Goal: Task Accomplishment & Management: Complete application form

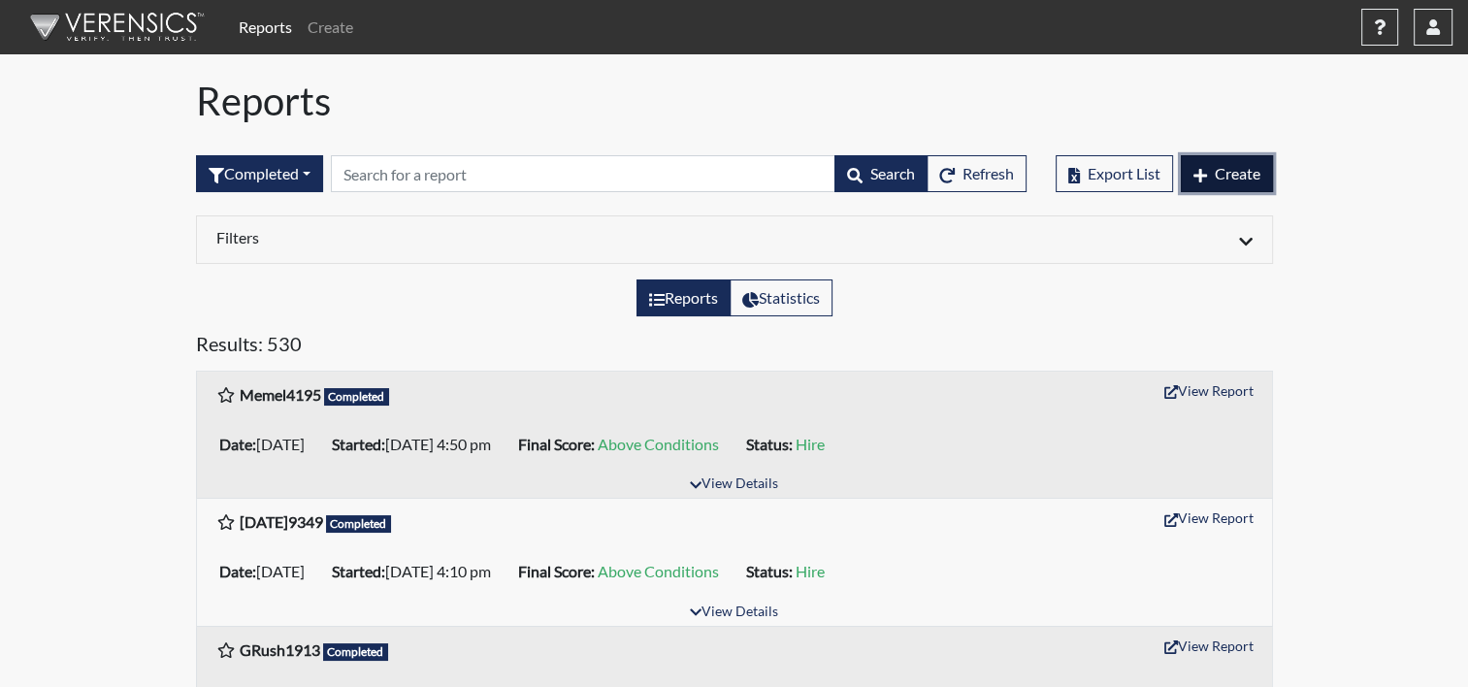
click at [1230, 167] on span "Create" at bounding box center [1238, 173] width 46 height 18
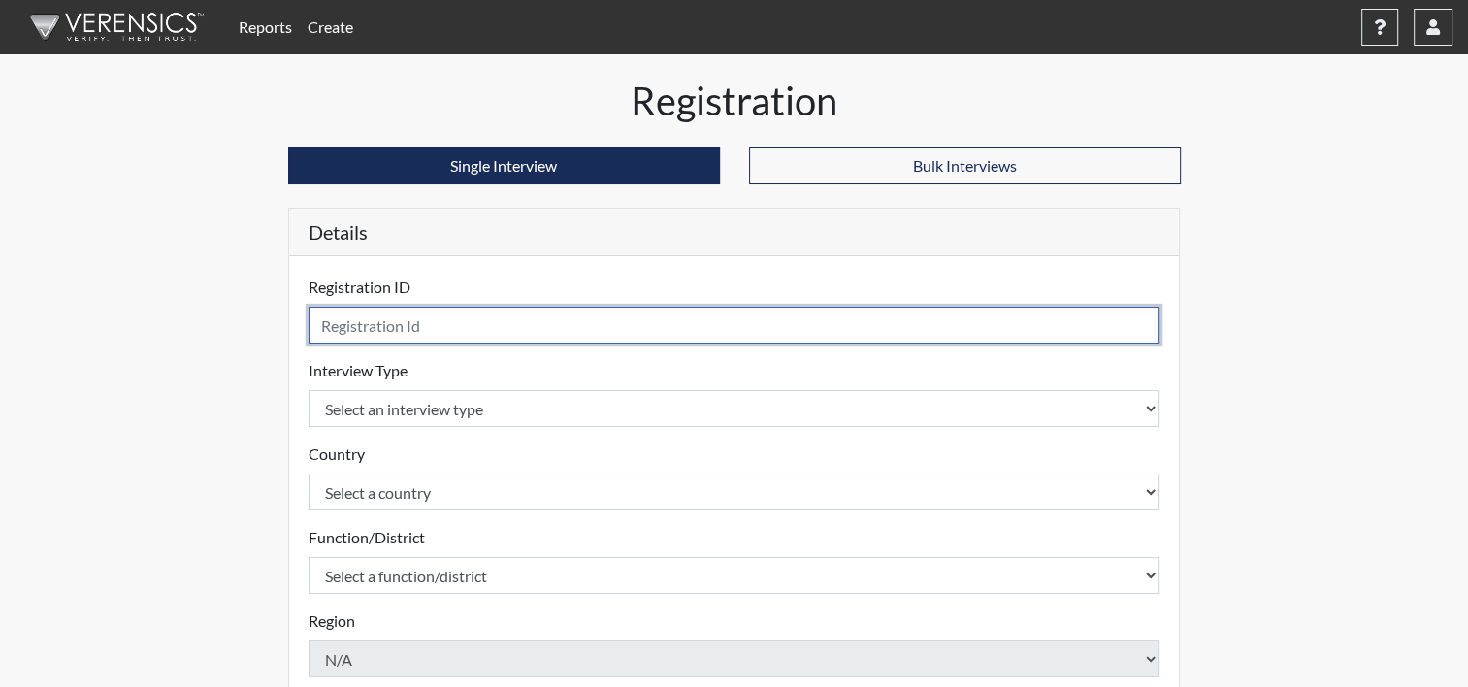
click at [375, 330] on input "text" at bounding box center [735, 325] width 852 height 37
type input "DAvila6263"
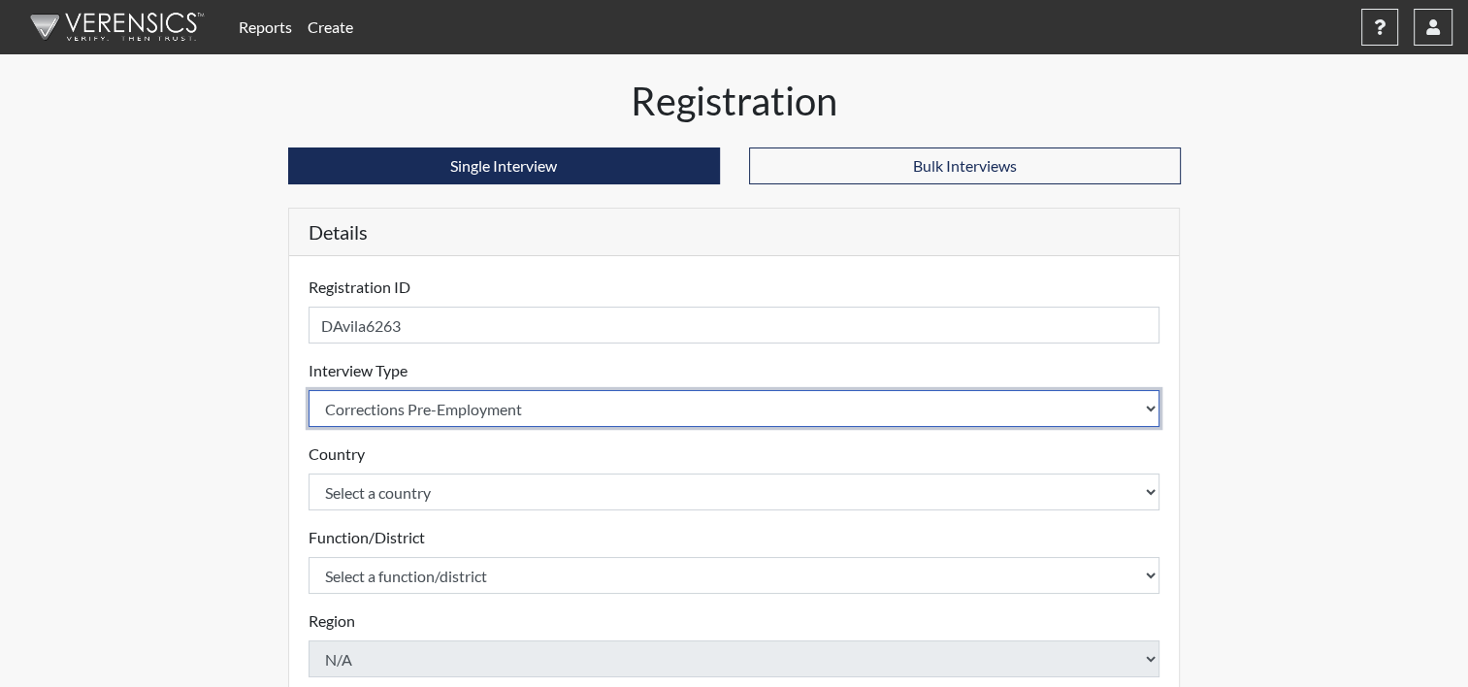
select select "ff757fb6-e1bf-11ea-9c9f-0eff0cf7eb8f"
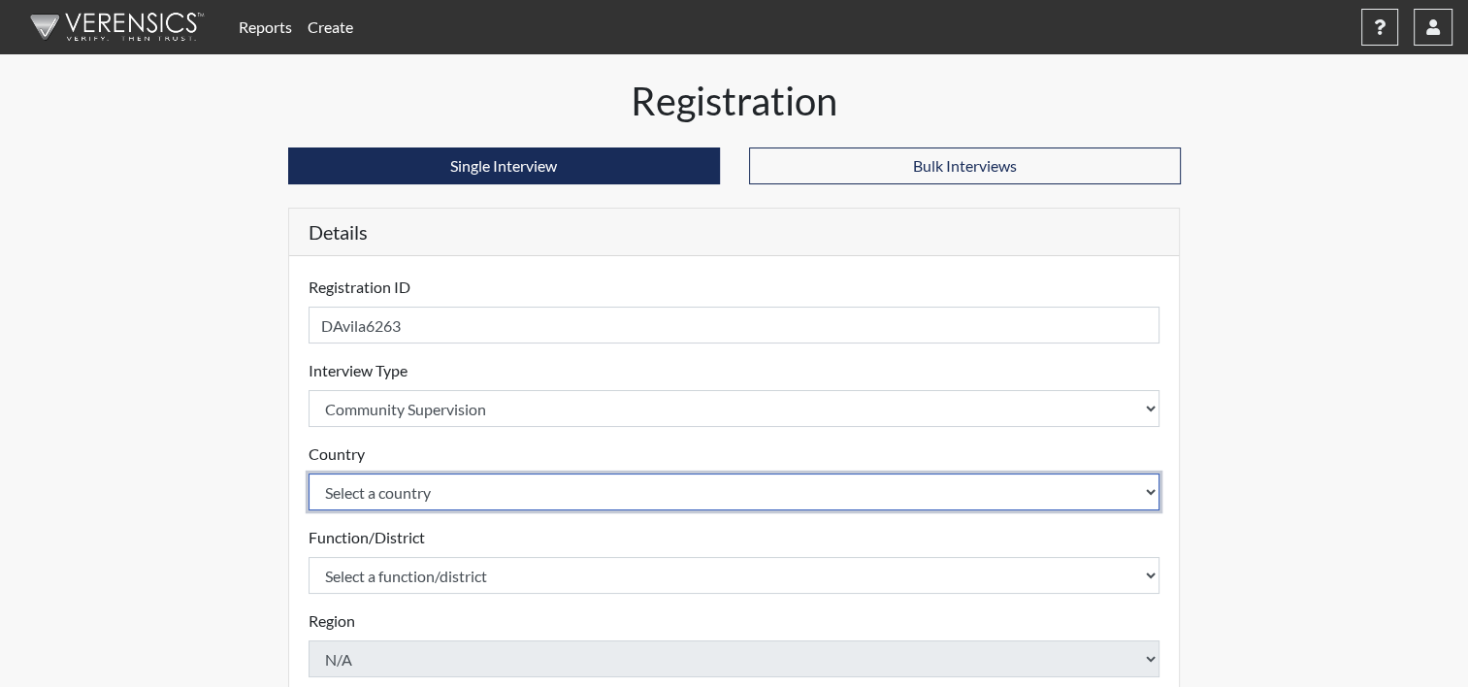
select select "united-states-of-[GEOGRAPHIC_DATA]"
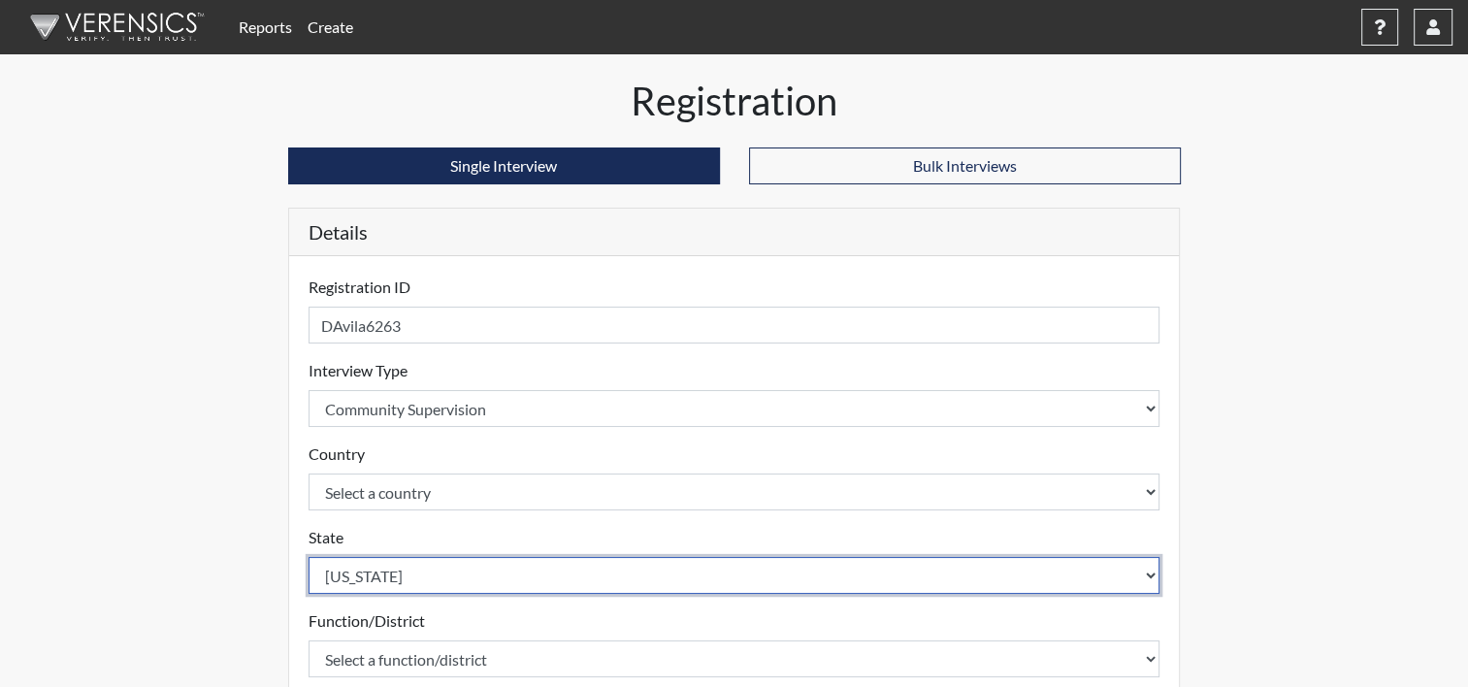
select select "ND"
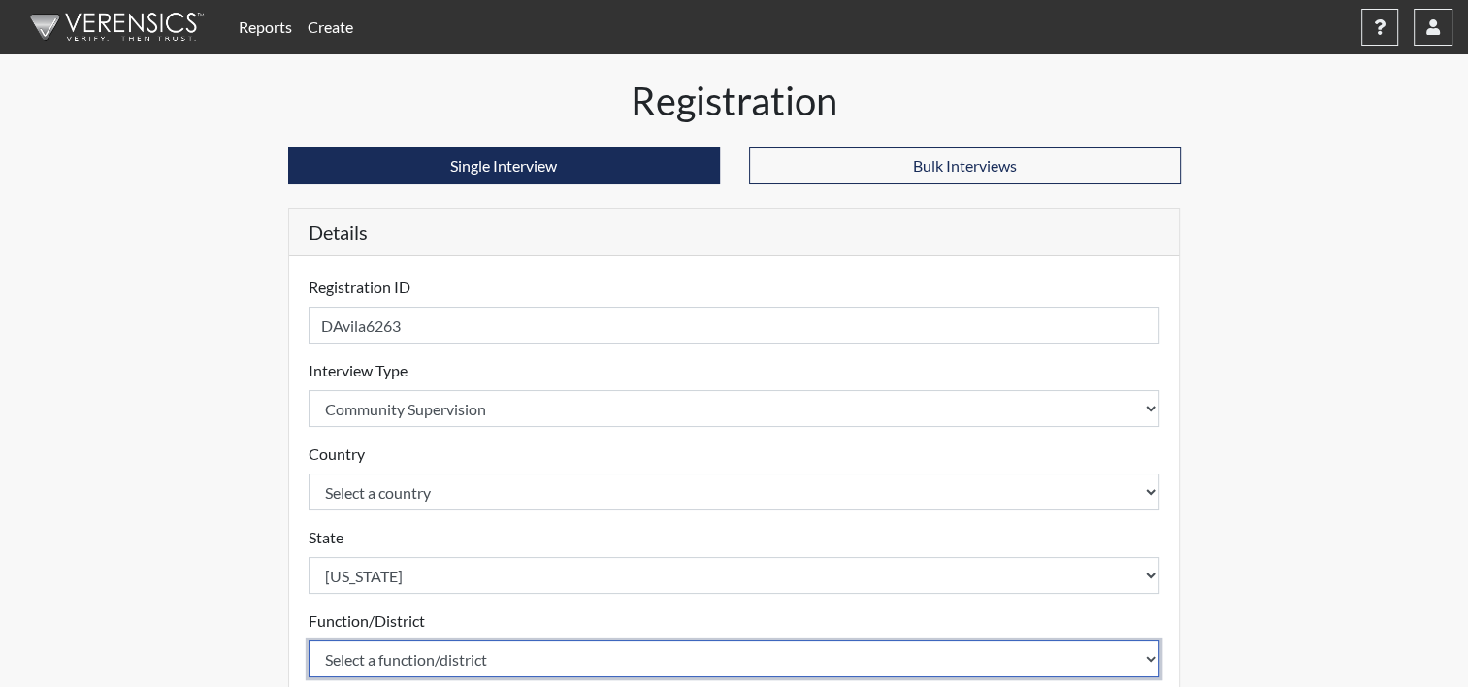
select select "c8ebf4ae-31e8-44fb-97f9-da7f146d720d"
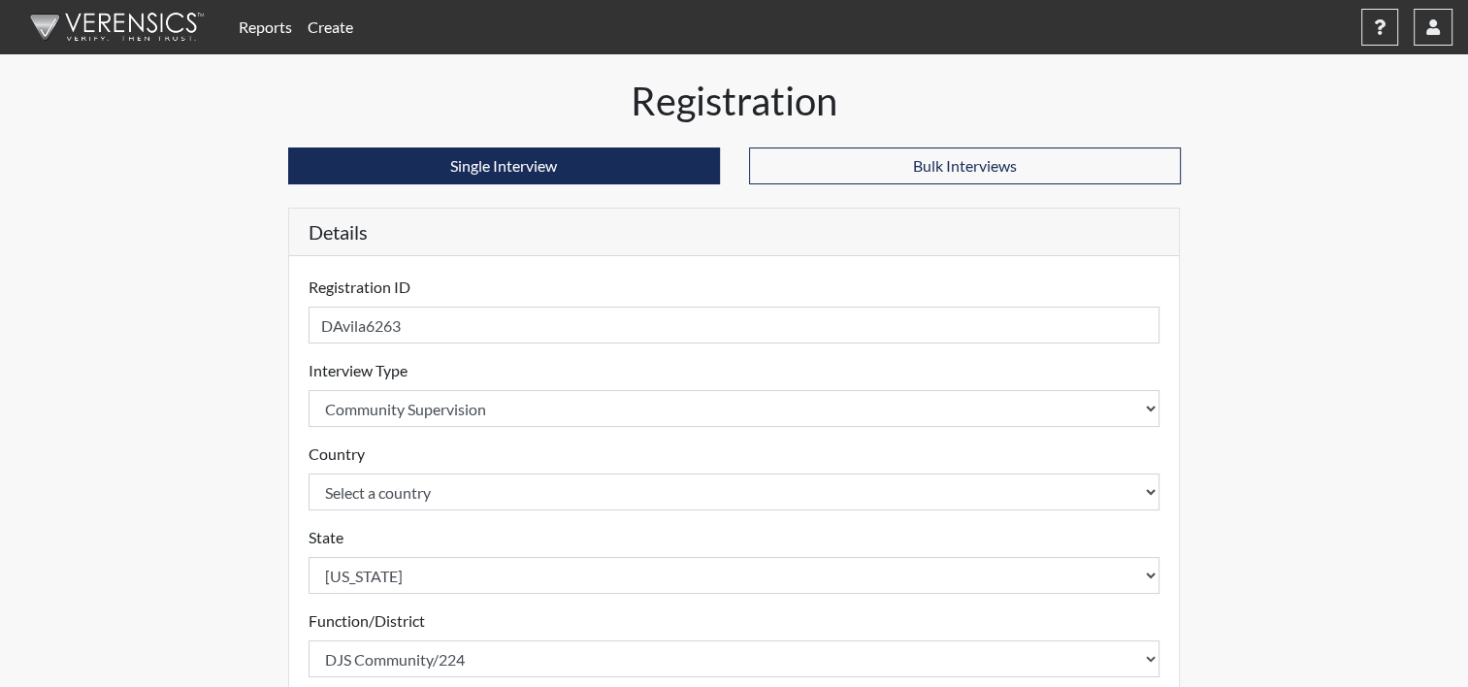
scroll to position [481, 0]
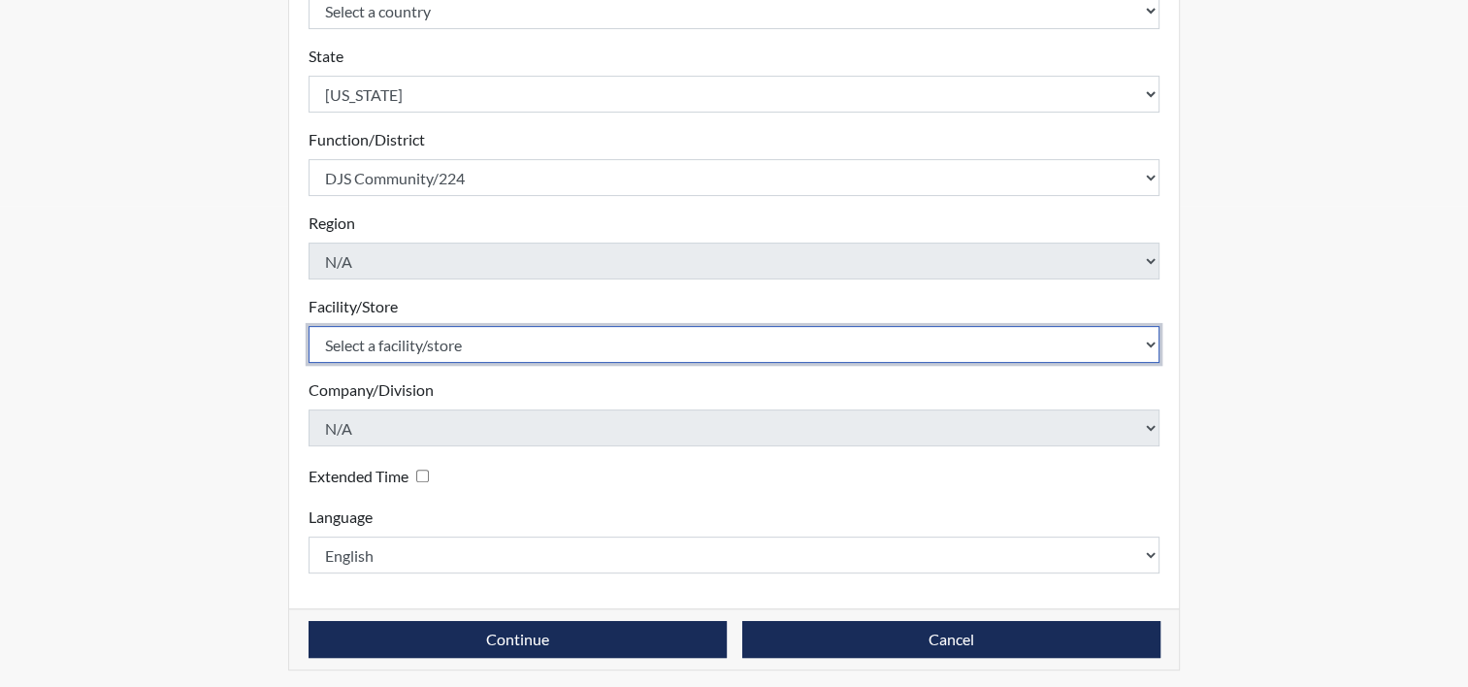
select select "b5d71108-2398-4d3d-9aa2-ff85b6e68adc"
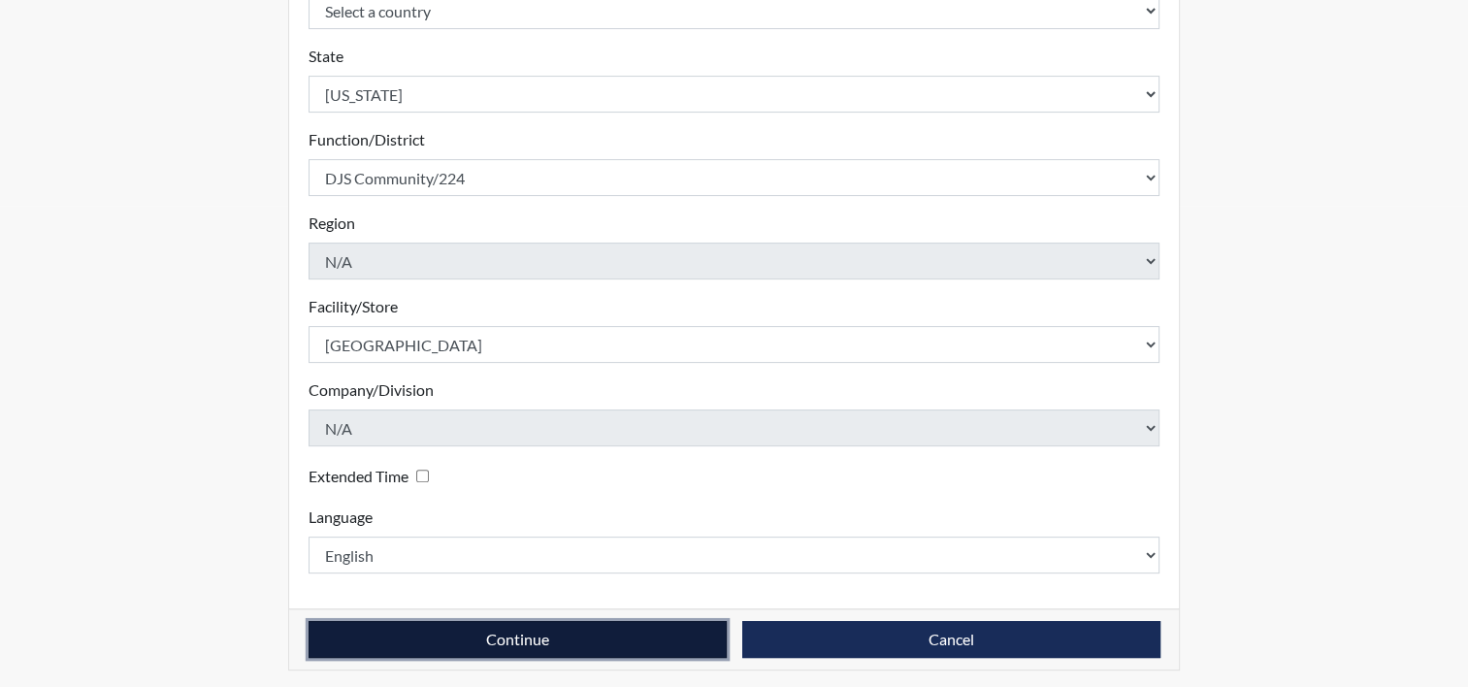
click at [309, 621] on button "Continue" at bounding box center [518, 639] width 418 height 37
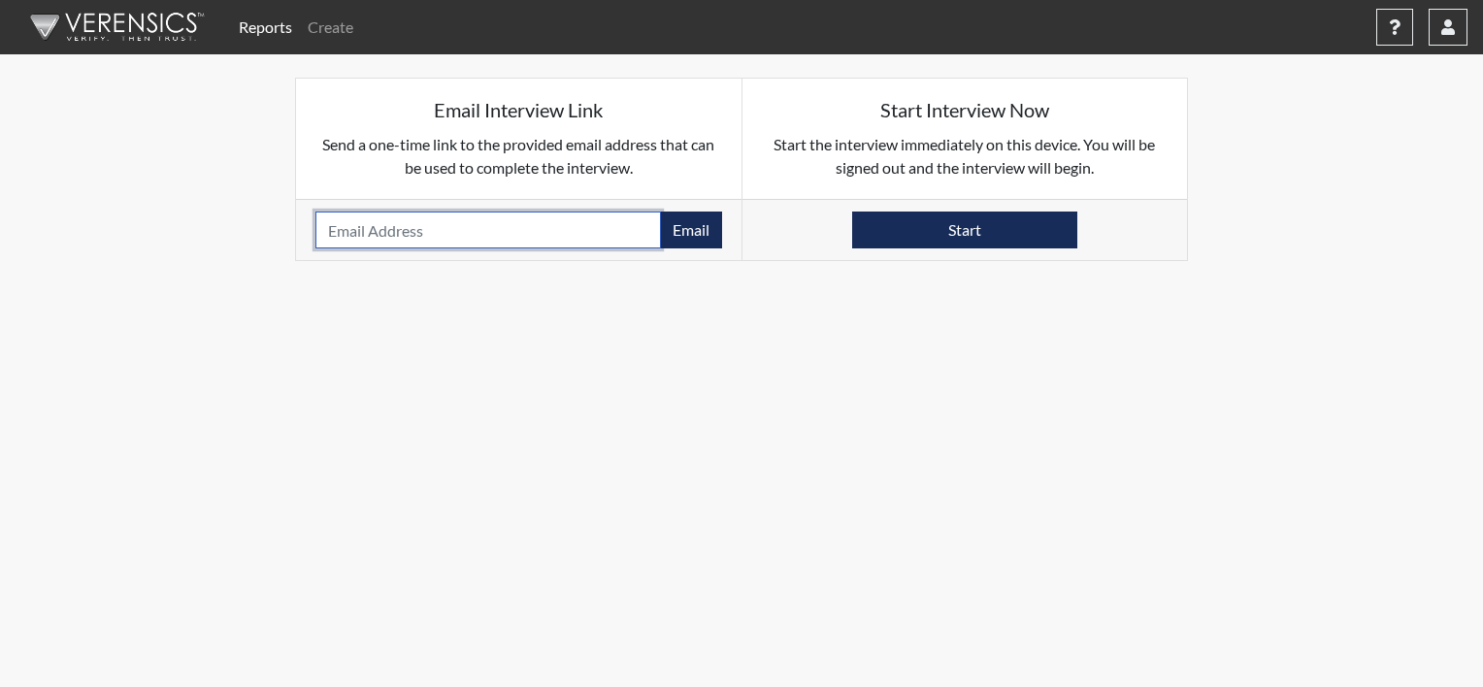
click at [417, 236] on input "email" at bounding box center [487, 230] width 345 height 37
type input "[EMAIL_ADDRESS][DOMAIN_NAME]"
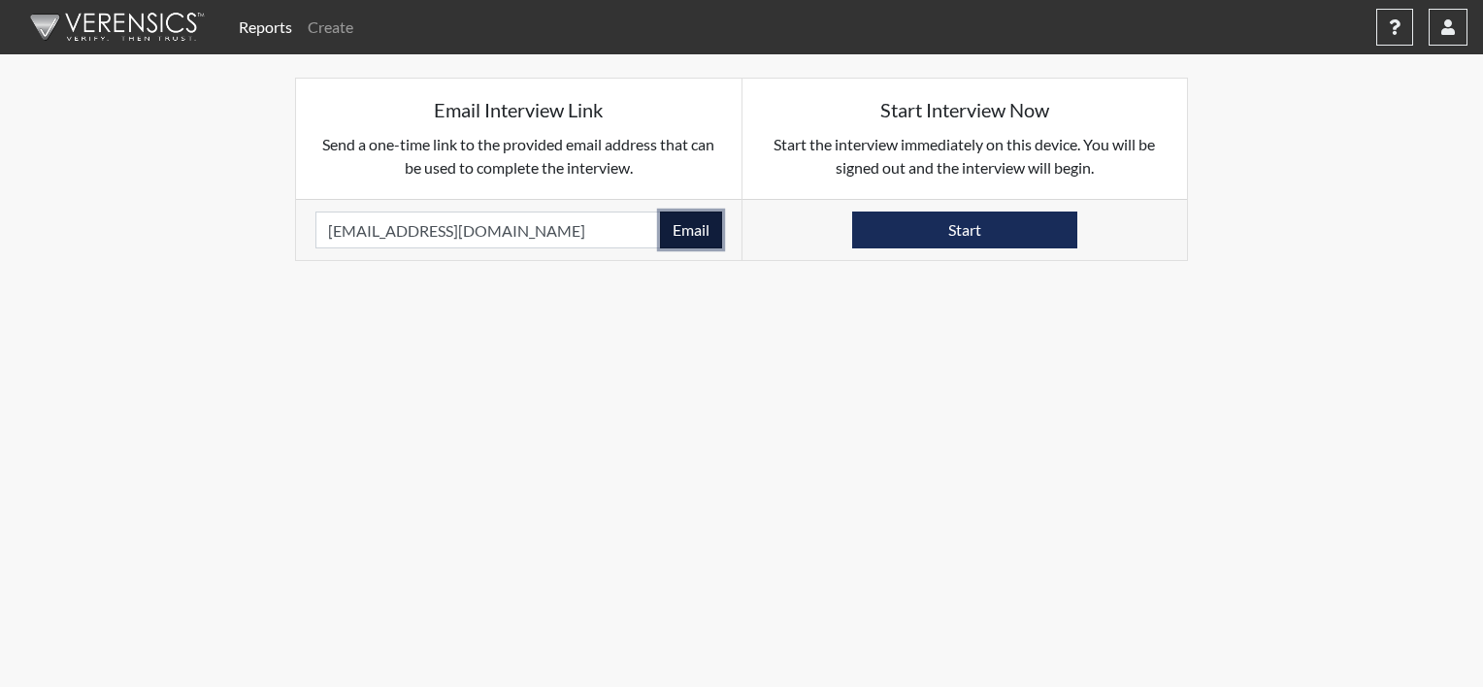
click at [705, 241] on button "Email" at bounding box center [691, 230] width 62 height 37
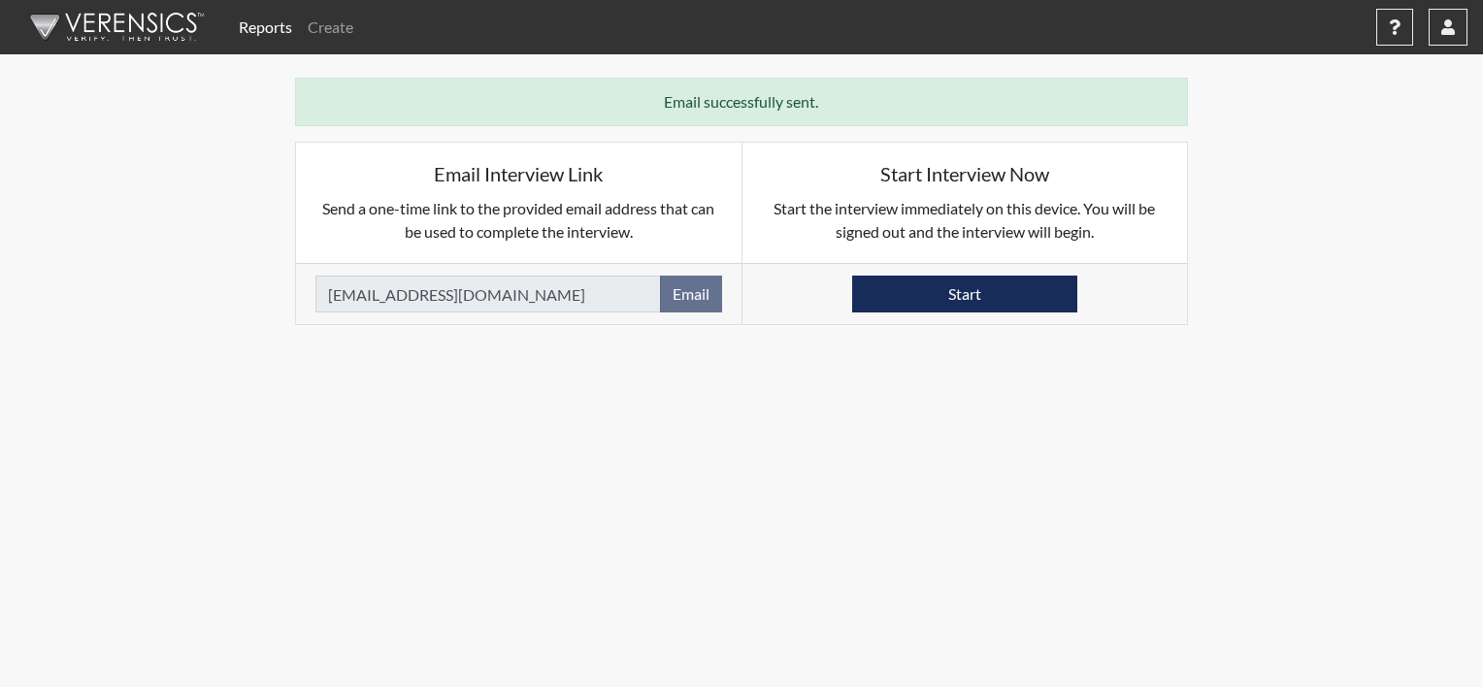
click at [121, 19] on img at bounding box center [113, 27] width 223 height 58
